Goal: Task Accomplishment & Management: Use online tool/utility

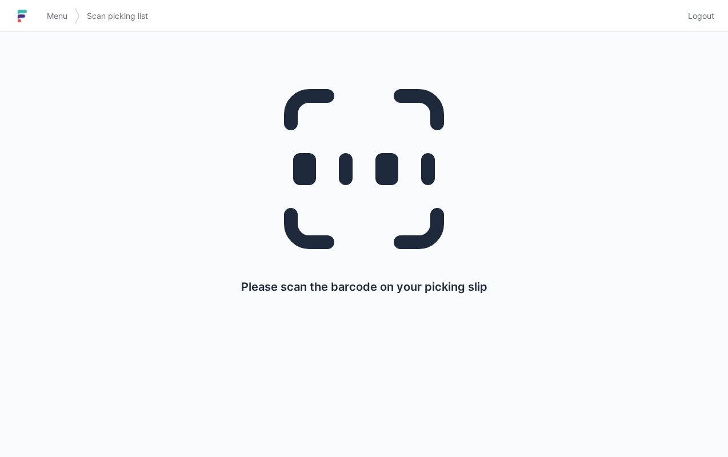
click at [62, 19] on span "Menu" at bounding box center [57, 15] width 21 height 11
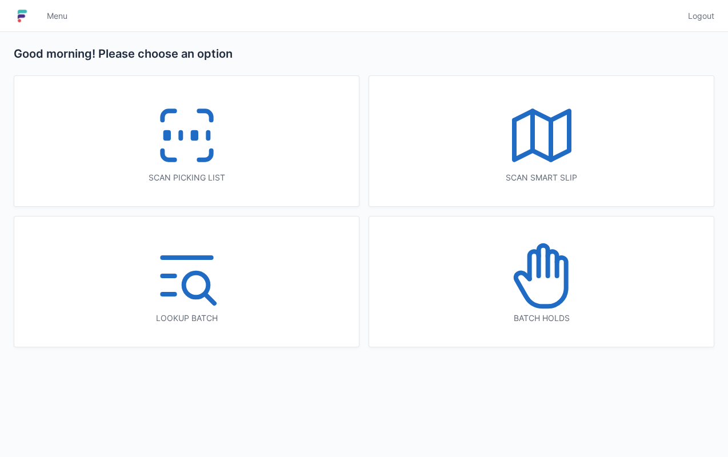
click at [507, 138] on icon at bounding box center [541, 135] width 73 height 73
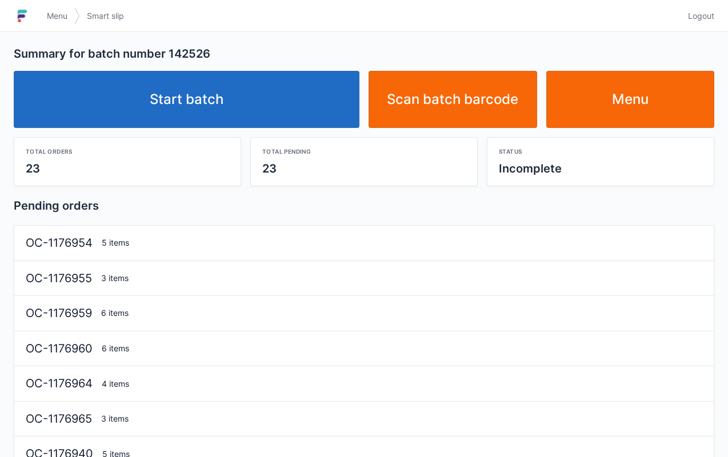
click at [311, 97] on link "Start batch" at bounding box center [187, 99] width 346 height 57
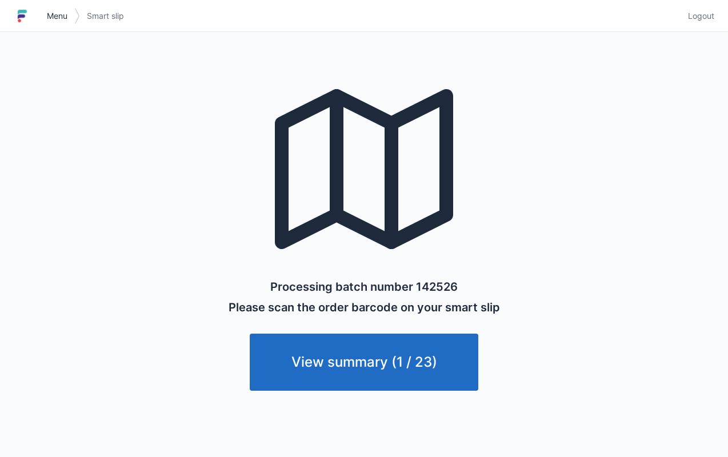
click at [55, 17] on span "Menu" at bounding box center [57, 15] width 21 height 11
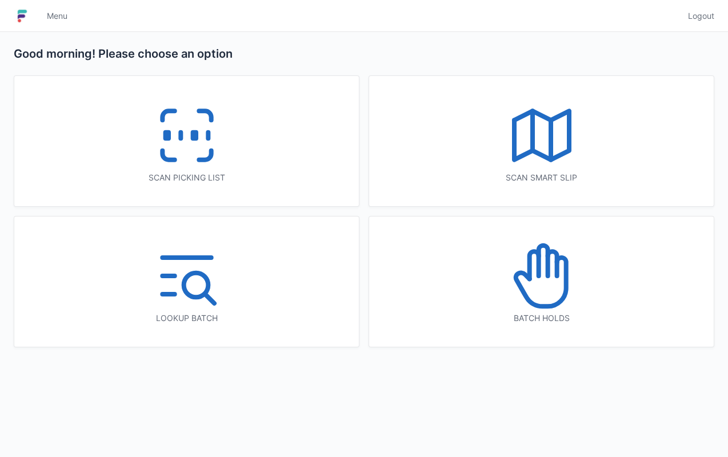
click at [267, 166] on div "Scan picking list" at bounding box center [186, 141] width 345 height 130
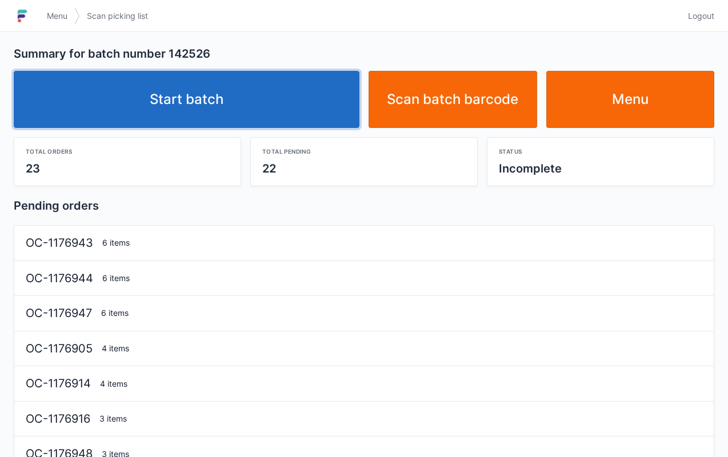
click at [278, 98] on link "Start batch" at bounding box center [187, 99] width 346 height 57
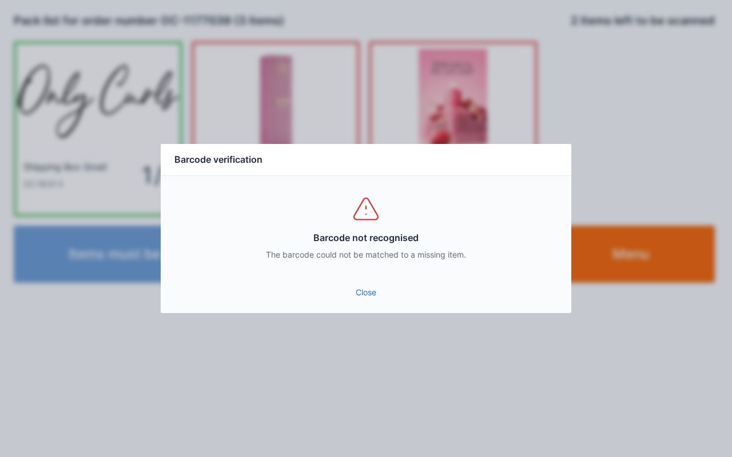
click at [364, 296] on link "Close" at bounding box center [366, 292] width 392 height 21
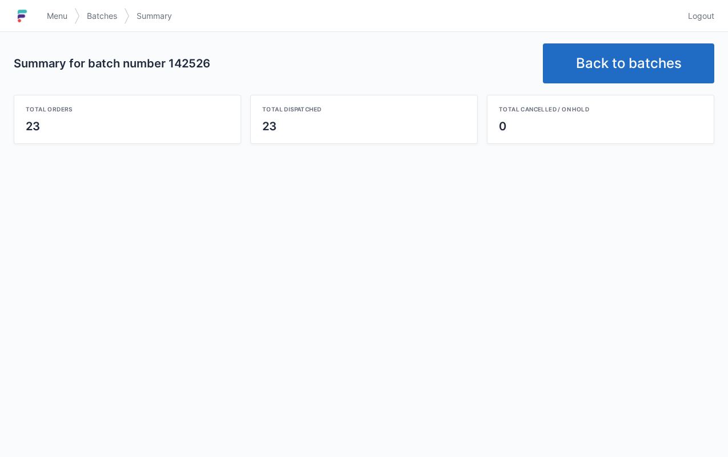
click at [55, 8] on link "Menu" at bounding box center [57, 16] width 34 height 21
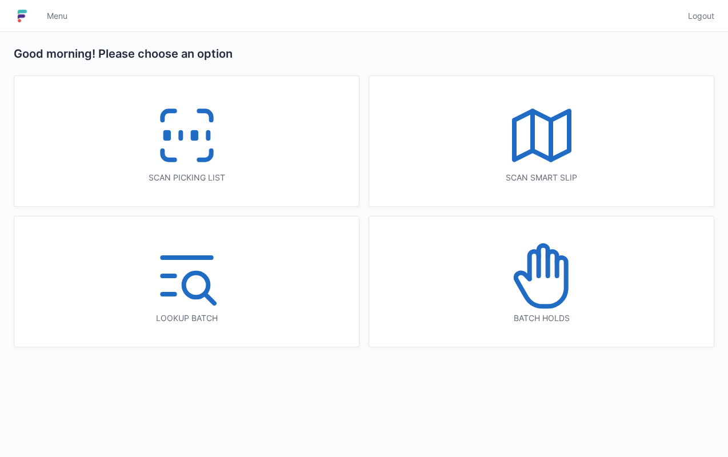
click at [547, 123] on icon at bounding box center [541, 135] width 73 height 73
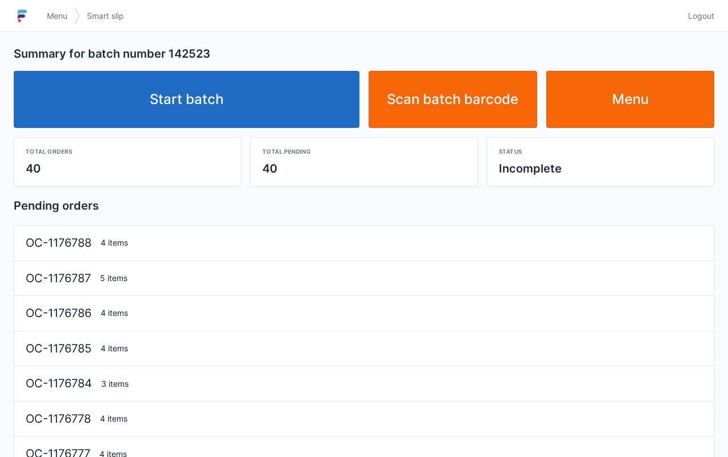
click at [259, 93] on link "Start batch" at bounding box center [187, 99] width 346 height 57
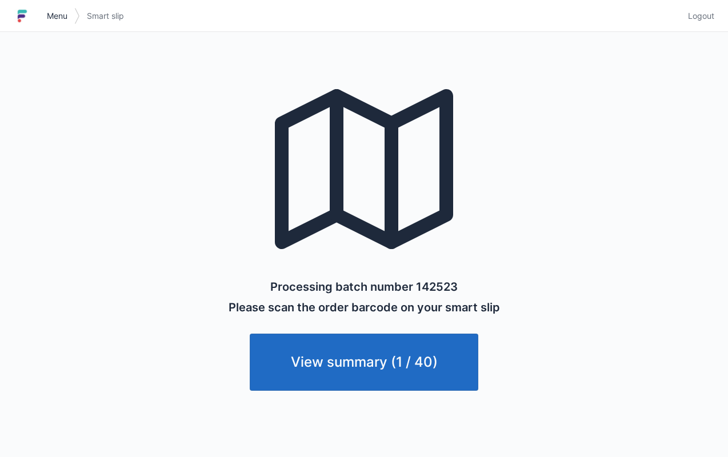
click at [49, 8] on link "Menu" at bounding box center [57, 16] width 34 height 21
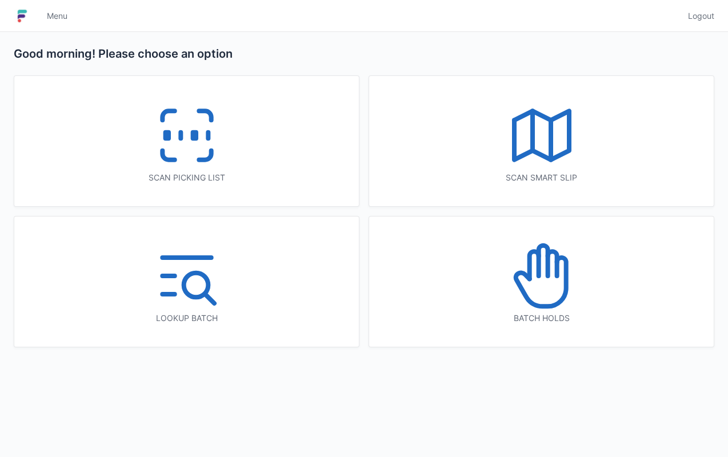
click at [181, 114] on icon at bounding box center [186, 135] width 73 height 73
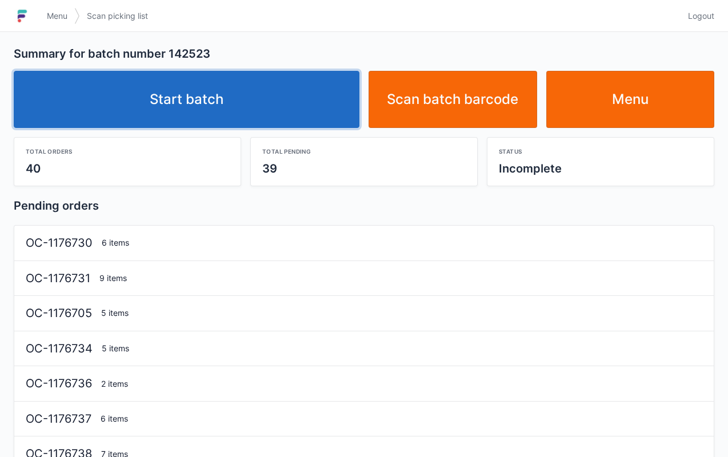
click at [282, 93] on link "Start batch" at bounding box center [187, 99] width 346 height 57
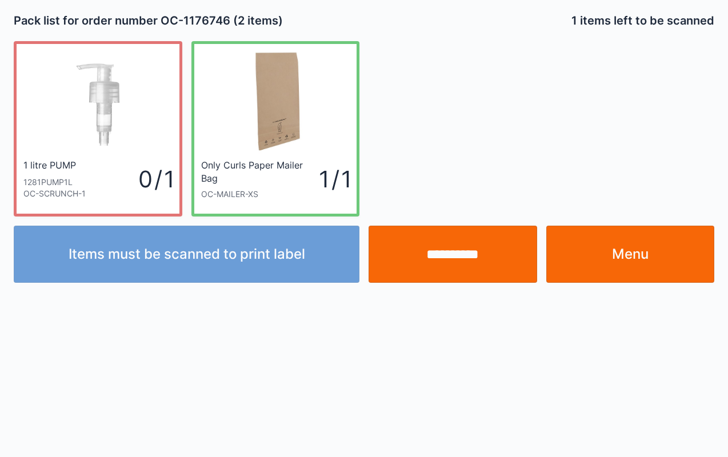
click at [657, 265] on link "Menu" at bounding box center [630, 254] width 169 height 57
